Goal: Entertainment & Leisure: Consume media (video, audio)

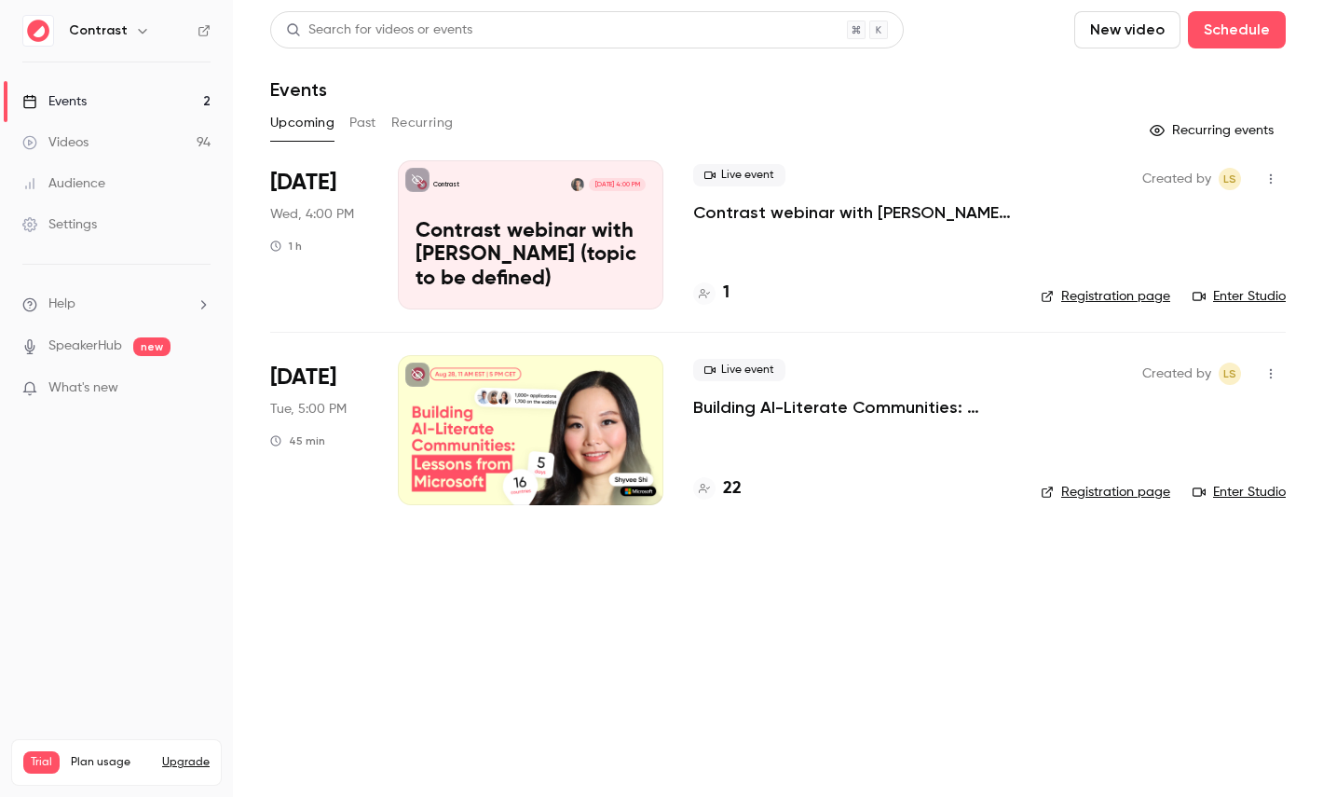
click at [133, 152] on link "Videos 94" at bounding box center [116, 142] width 233 height 41
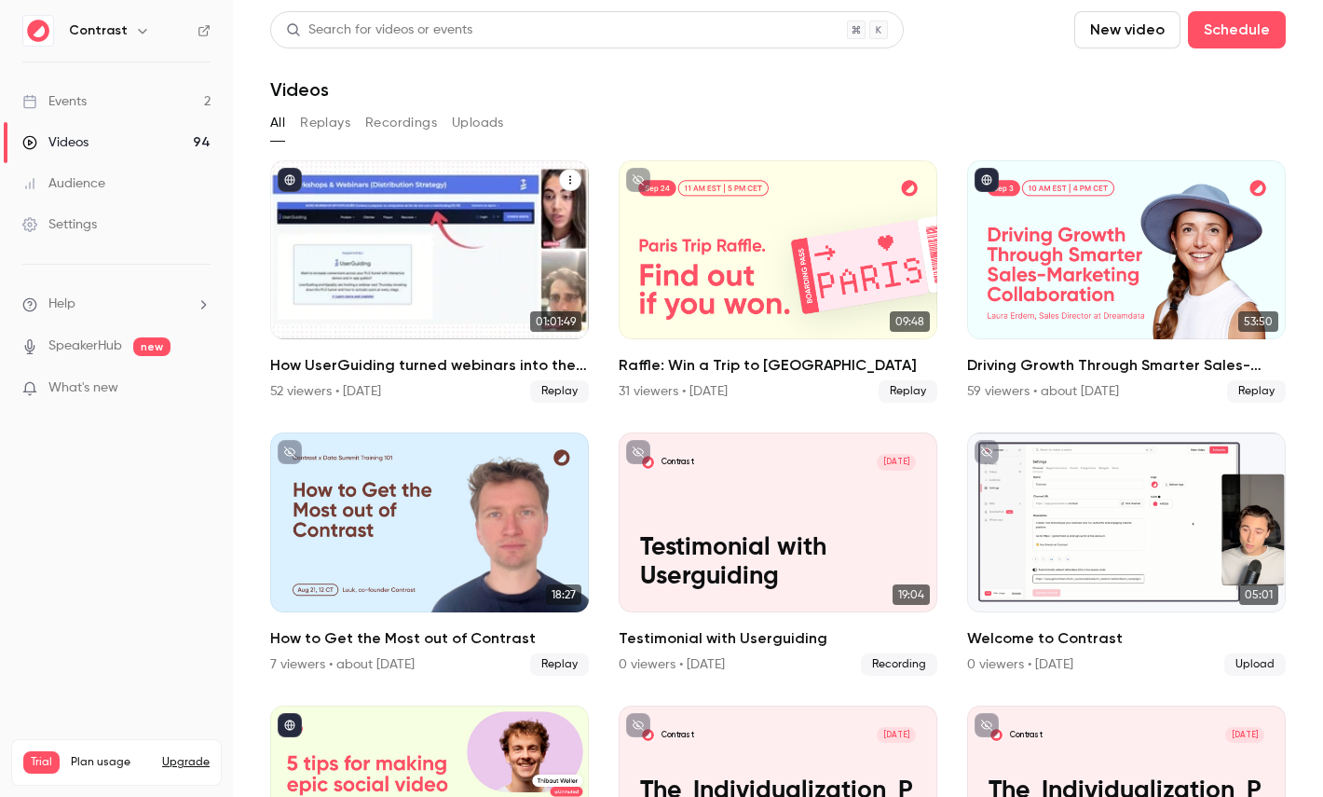
click at [454, 231] on div "How UserGuiding turned webinars into their #1 lead gen channel" at bounding box center [429, 249] width 319 height 179
